Goal: Go to known website: Go to known website

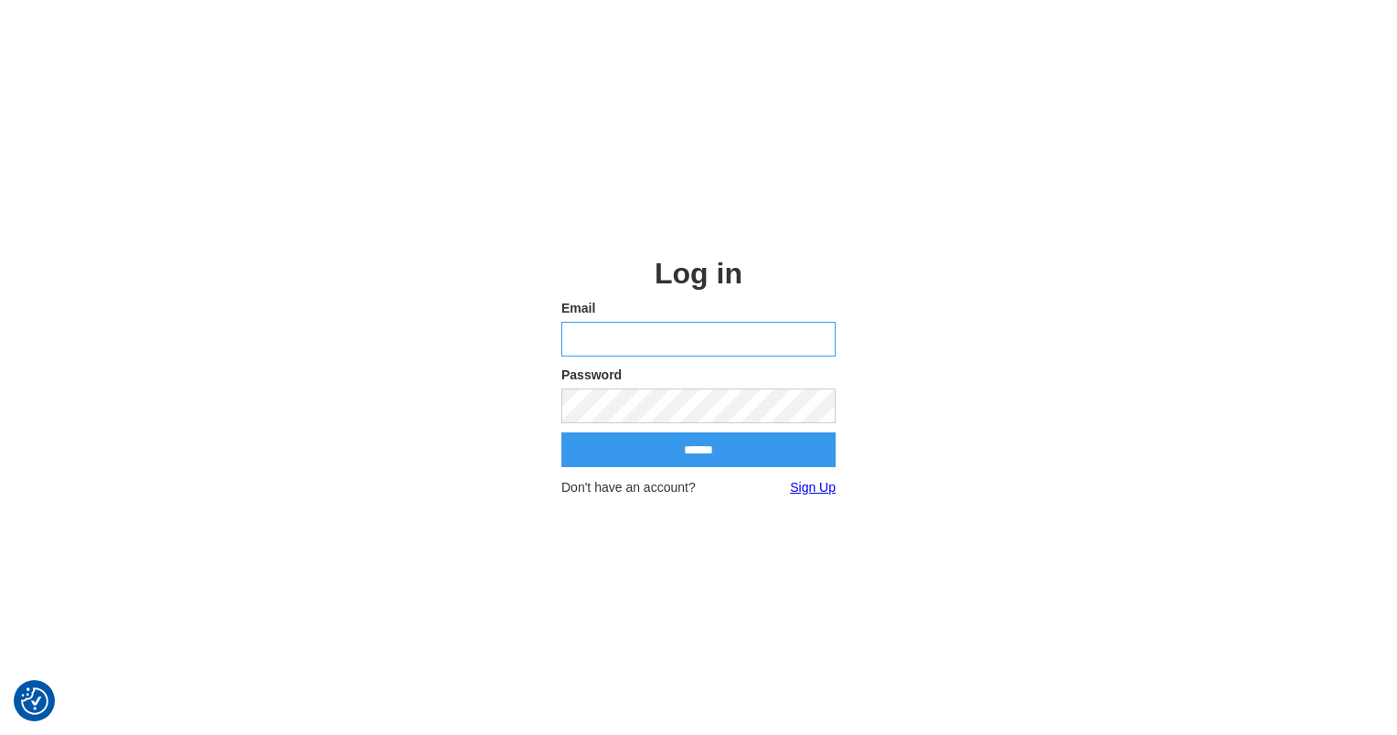
type input "**********"
click at [630, 459] on input "******" at bounding box center [698, 450] width 274 height 35
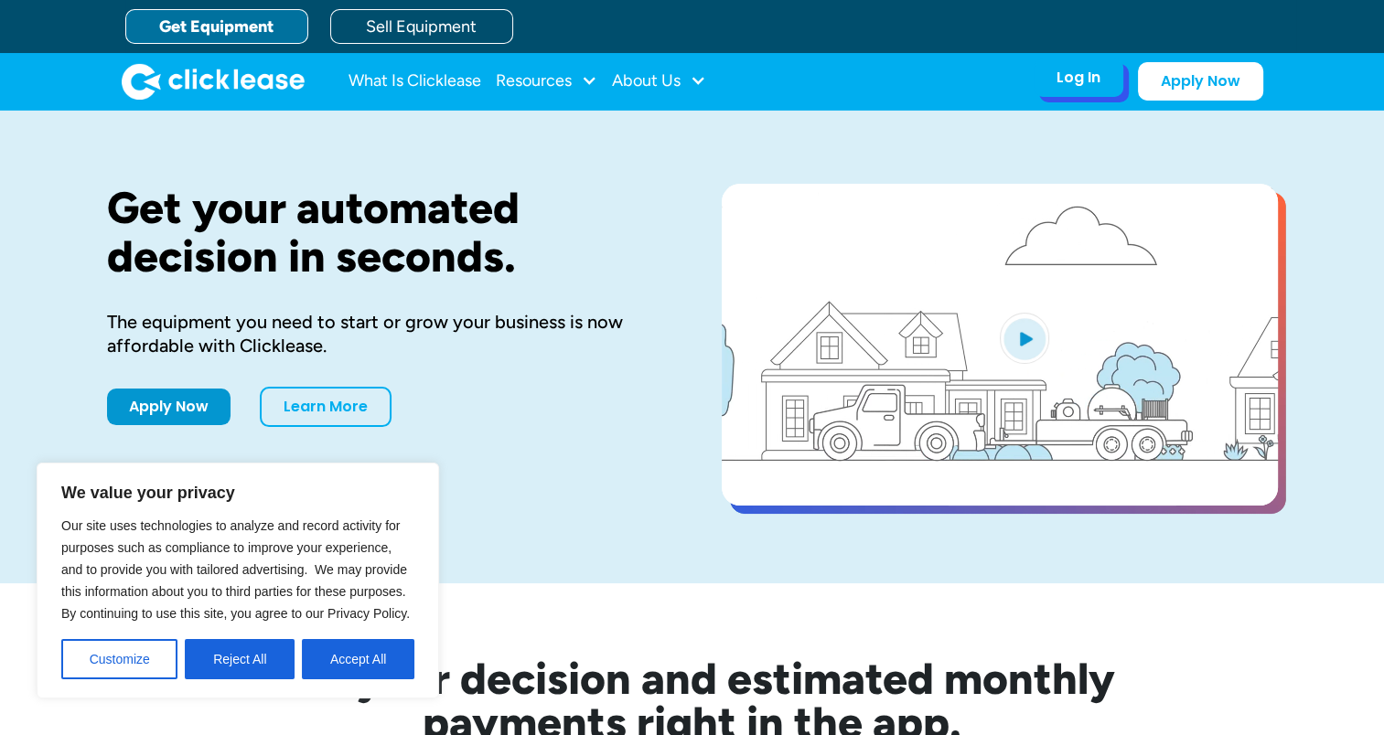
click at [1052, 84] on div "Log In Account login I use Clicklease to get my equipment Partner Portal I offe…" at bounding box center [1078, 78] width 90 height 38
